Goal: Transaction & Acquisition: Book appointment/travel/reservation

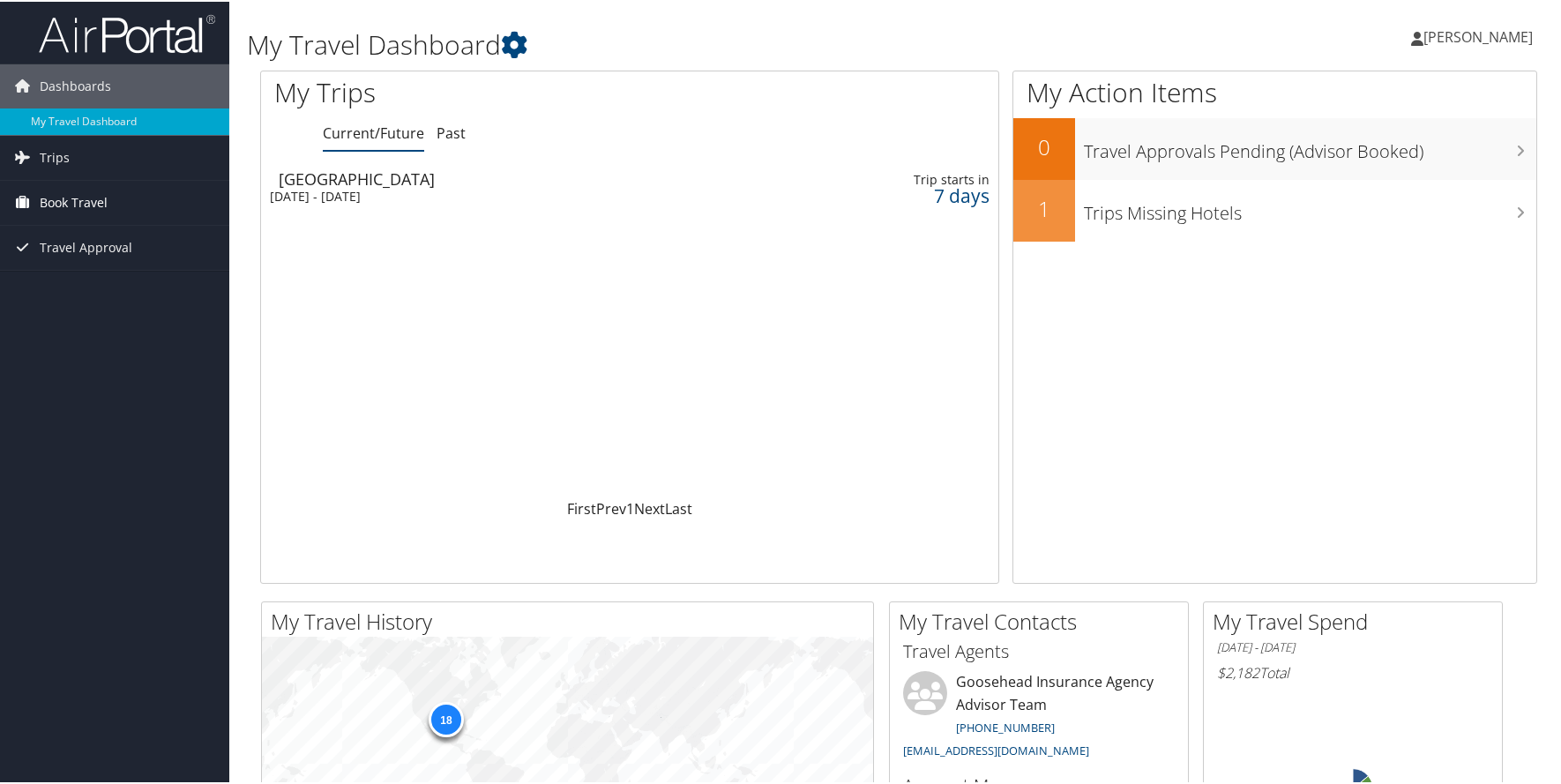
click at [97, 194] on span "Book Travel" at bounding box center [74, 201] width 68 height 44
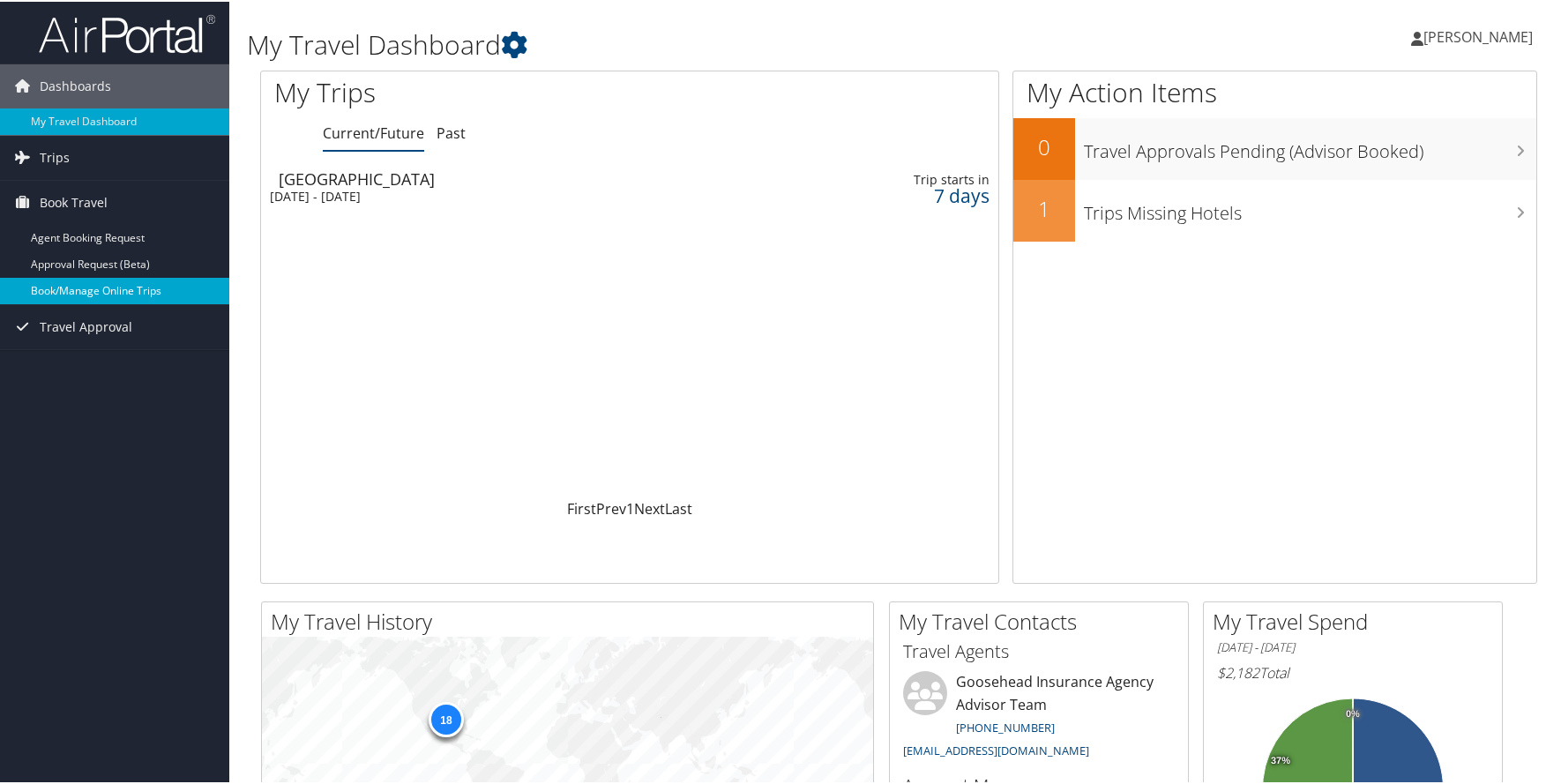
click at [136, 284] on link "Book/Manage Online Trips" at bounding box center [114, 289] width 230 height 27
